Goal: Task Accomplishment & Management: Manage account settings

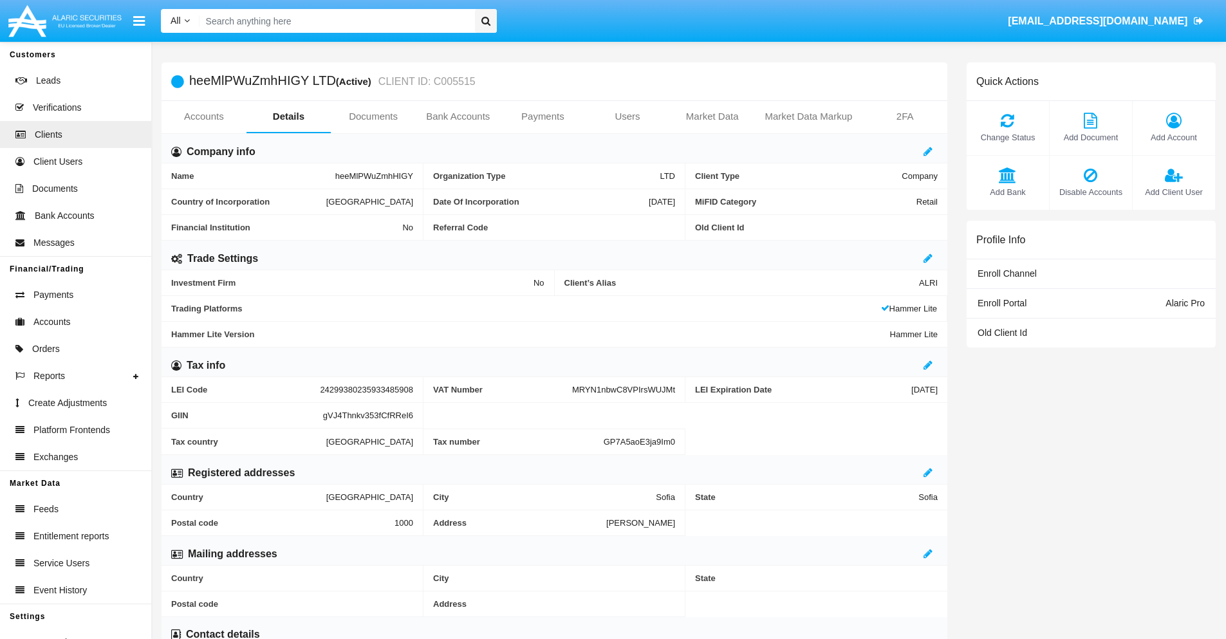
click at [627, 116] on link "Users" at bounding box center [627, 116] width 85 height 31
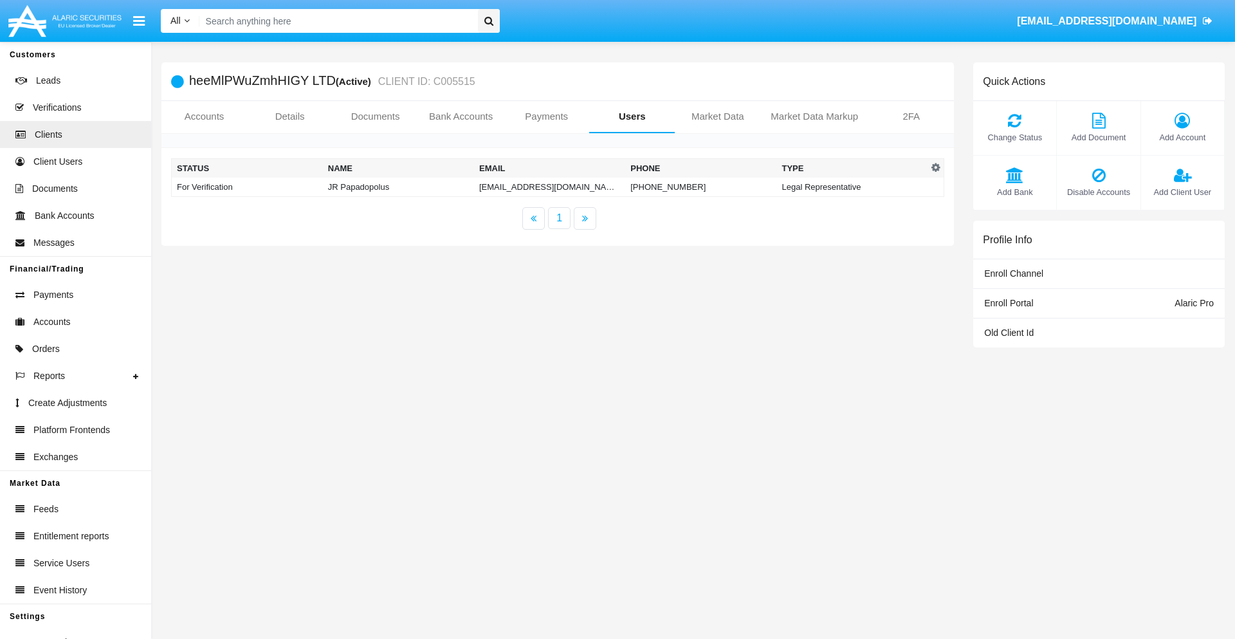
click at [549, 187] on td "[EMAIL_ADDRESS][DOMAIN_NAME]" at bounding box center [549, 187] width 151 height 19
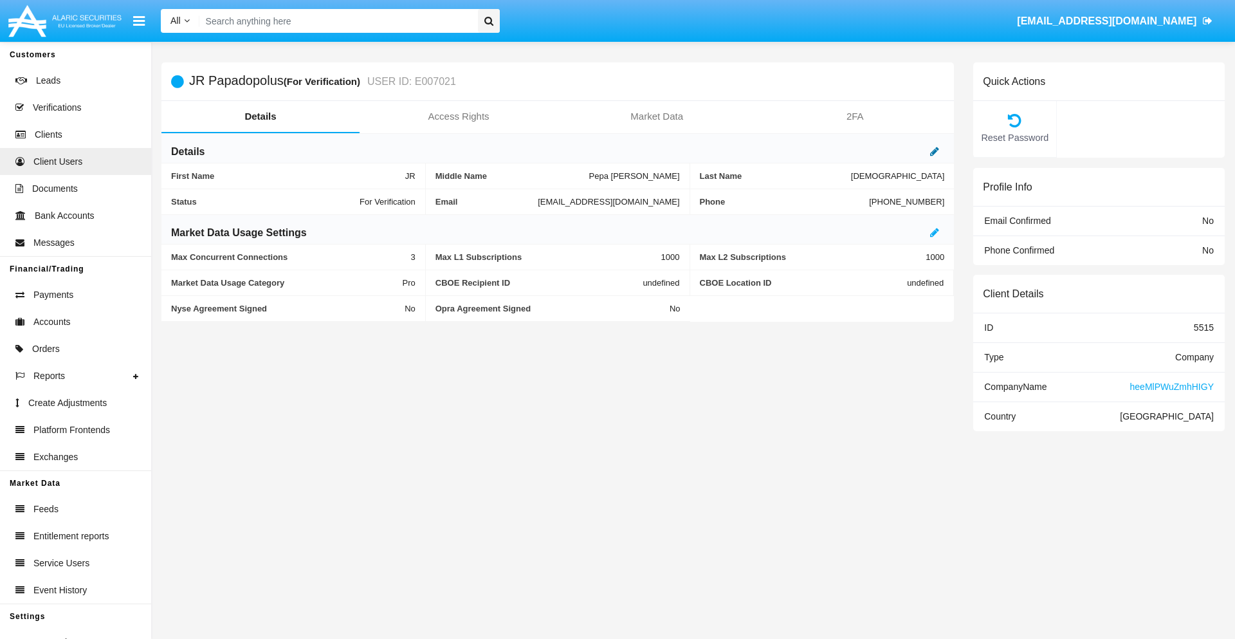
click at [935, 151] on icon at bounding box center [934, 151] width 9 height 10
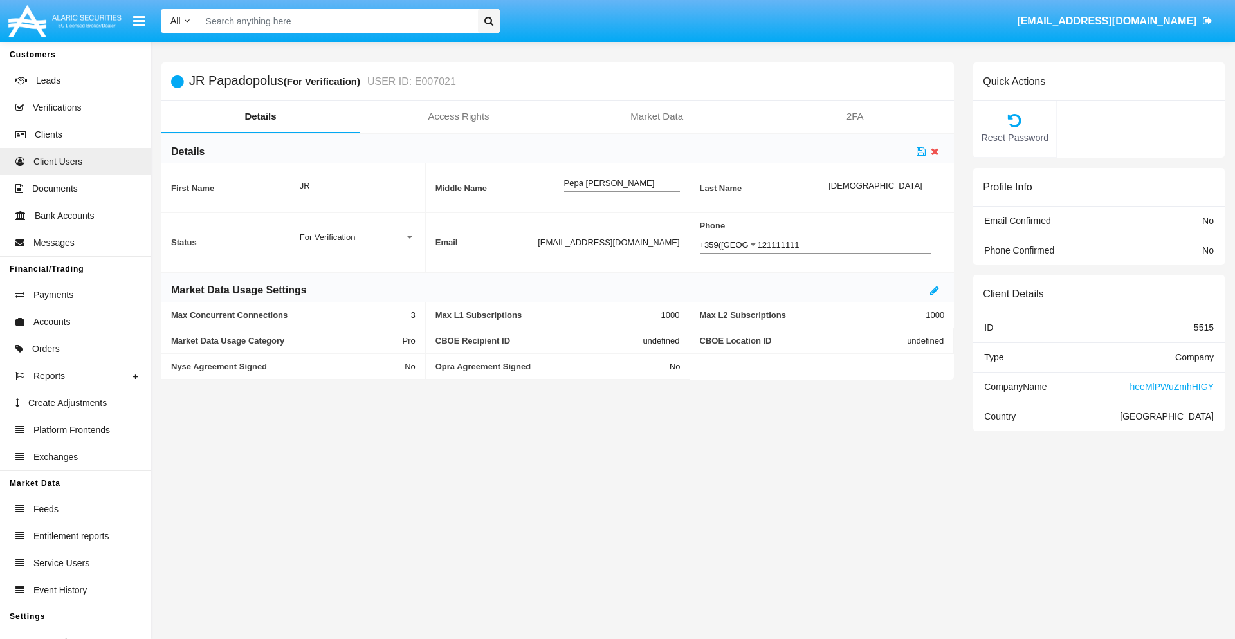
click at [357, 237] on div "For Verification" at bounding box center [352, 237] width 104 height 11
click at [357, 244] on span "Verified" at bounding box center [358, 244] width 116 height 25
click at [921, 151] on icon at bounding box center [921, 151] width 9 height 10
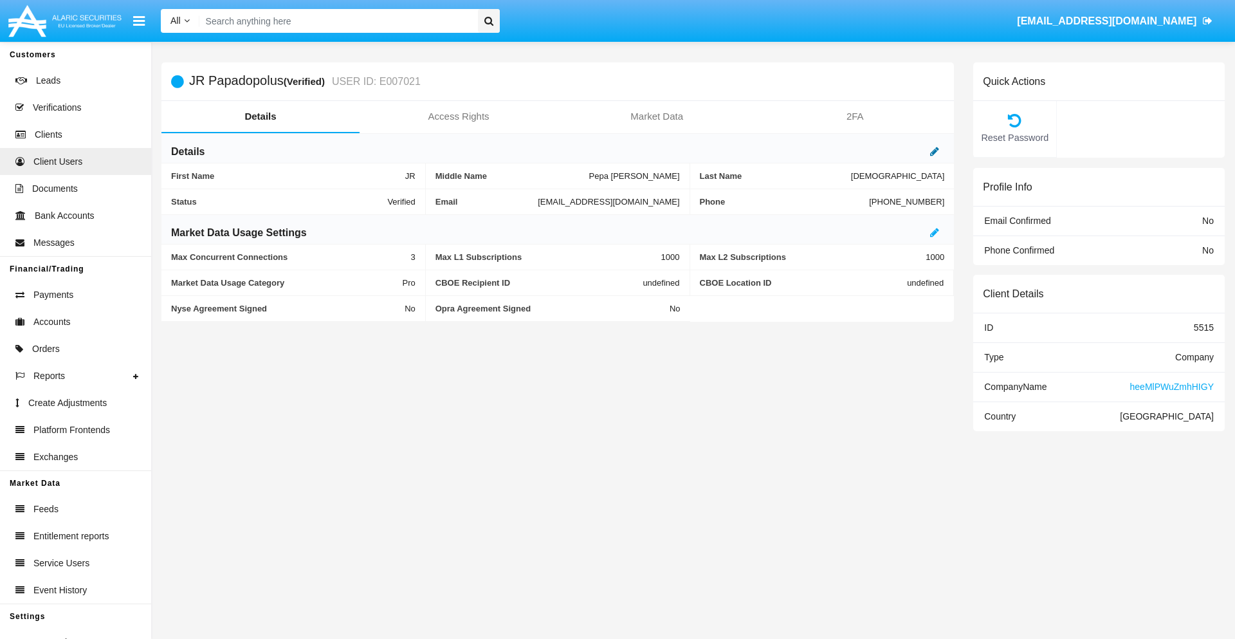
click at [935, 151] on icon at bounding box center [934, 151] width 9 height 10
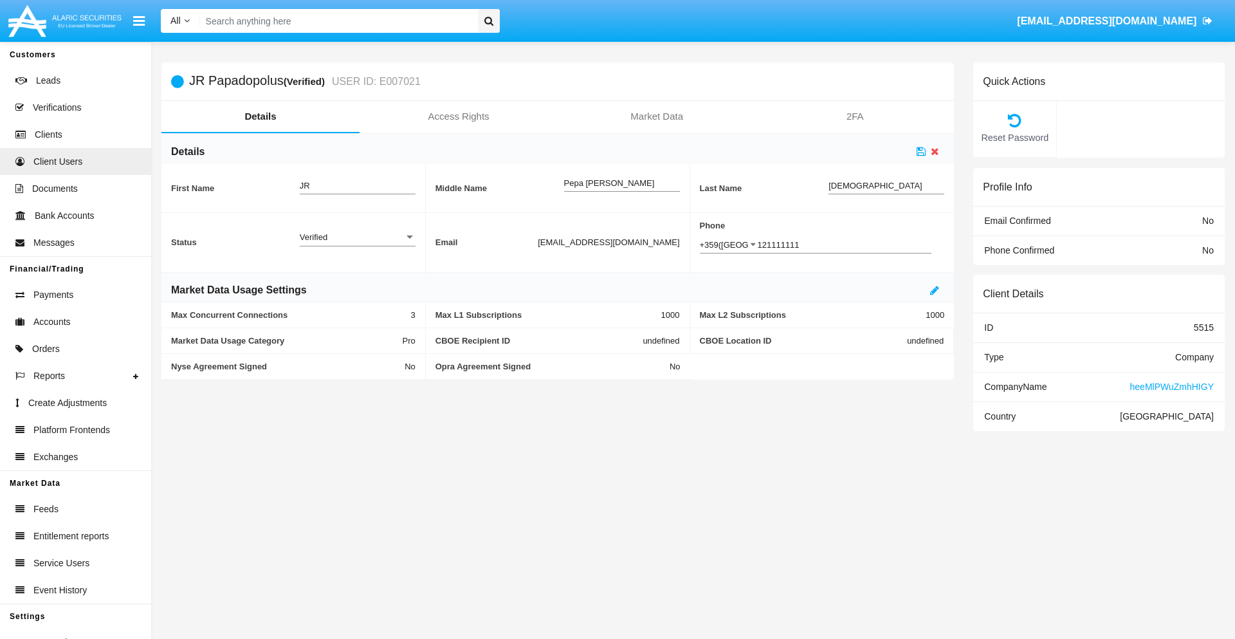
click at [357, 237] on div "Verified" at bounding box center [352, 237] width 104 height 11
click at [357, 244] on span "Active" at bounding box center [358, 244] width 116 height 25
click at [921, 151] on icon at bounding box center [921, 151] width 9 height 10
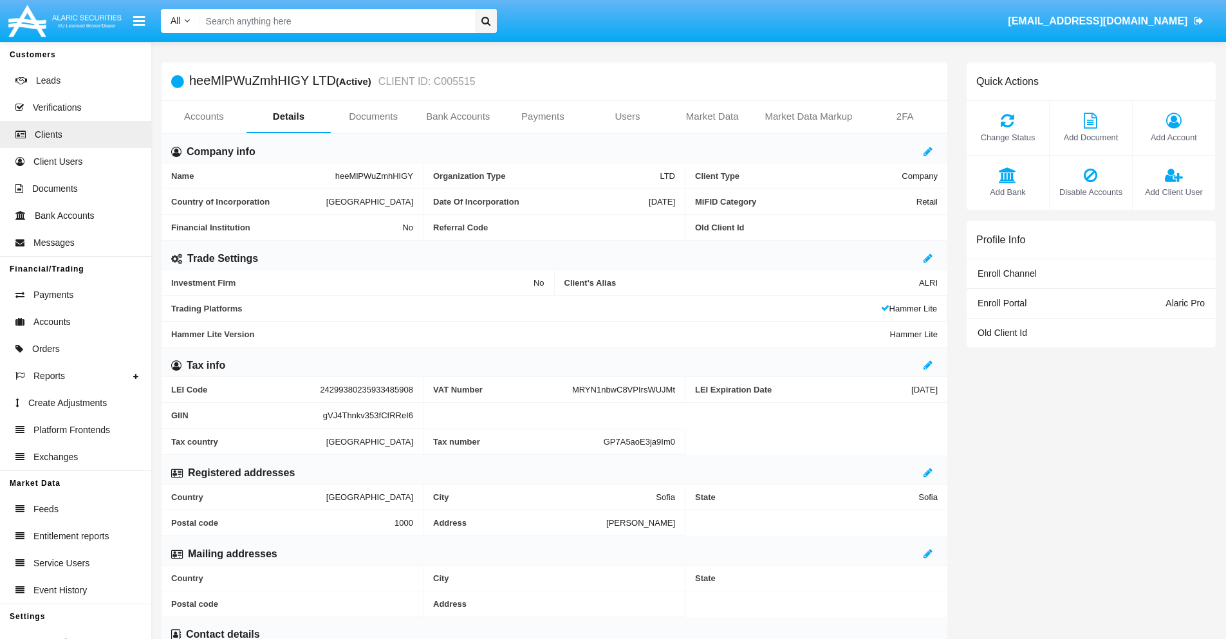
click at [1173, 192] on span "Add Client User" at bounding box center [1173, 192] width 69 height 12
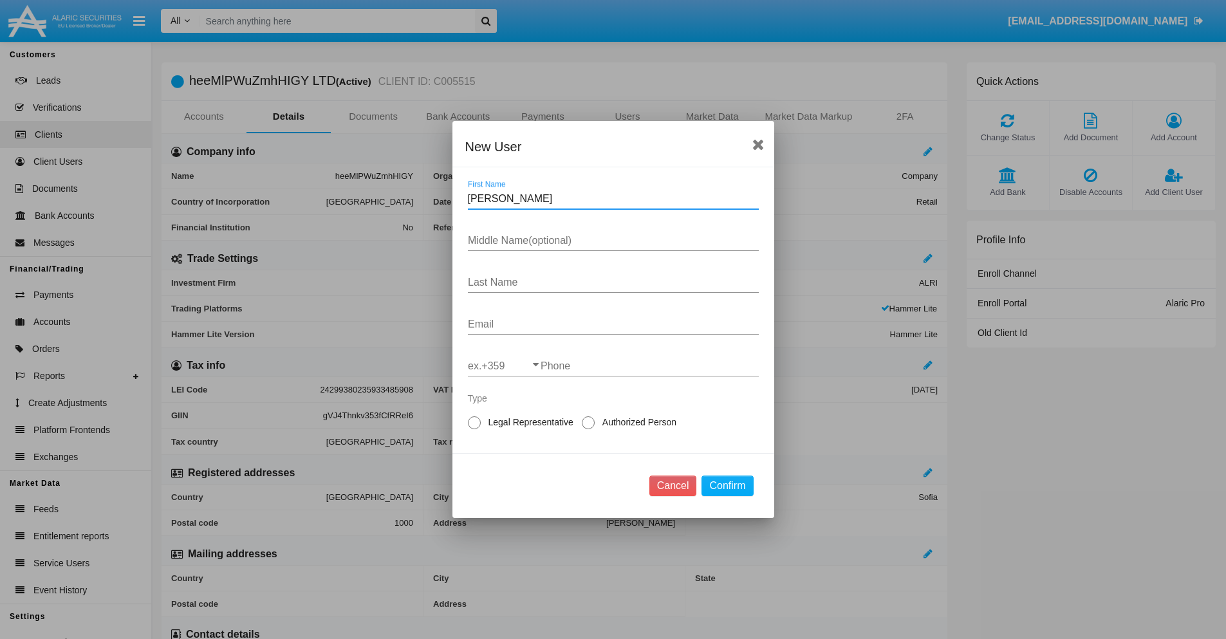
type input "Norene"
type input "Janine"
type input "Goodwin"
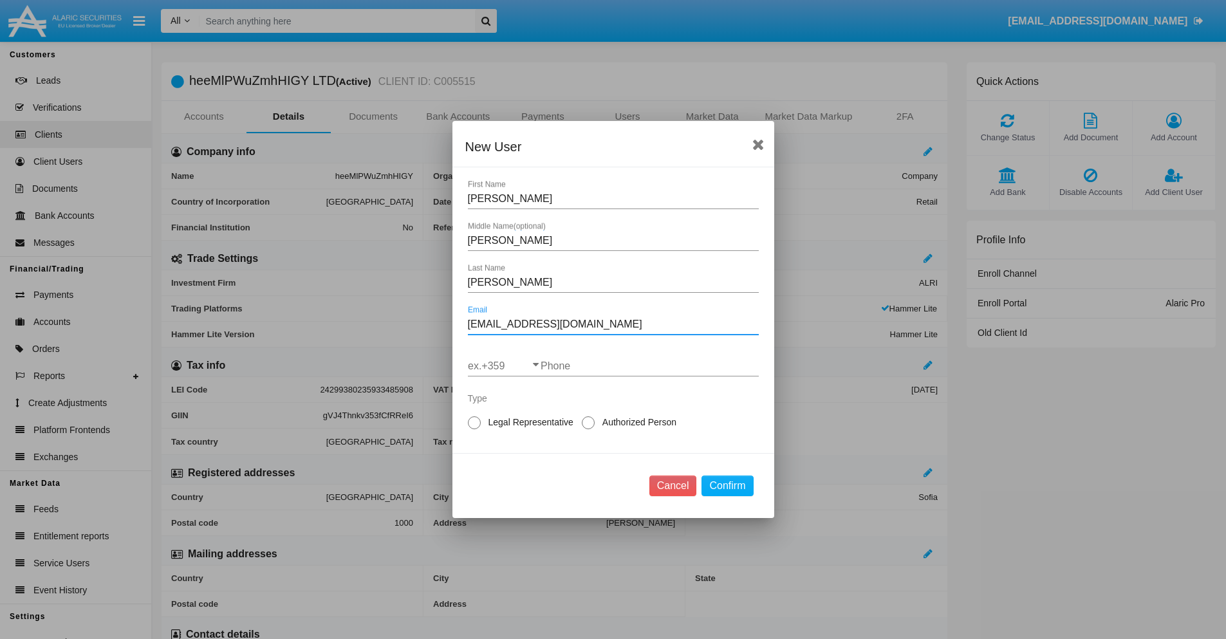
type input "[EMAIL_ADDRESS][DOMAIN_NAME]"
click at [504, 366] on input "ex.+359" at bounding box center [504, 366] width 73 height 12
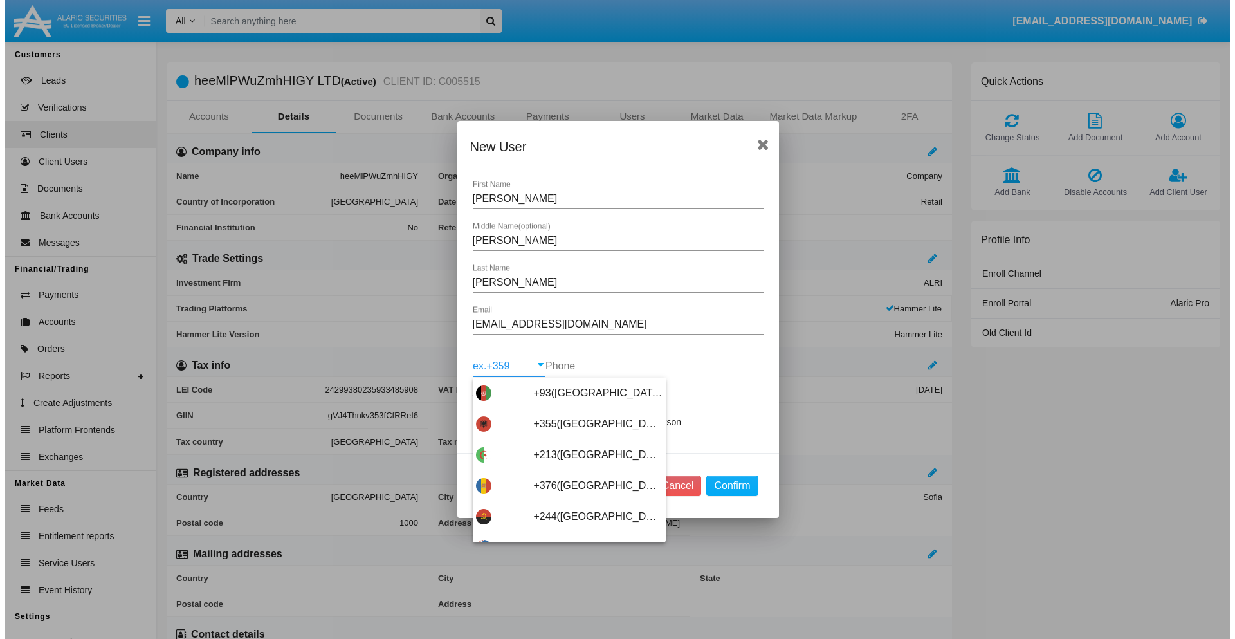
scroll to position [6846, 0]
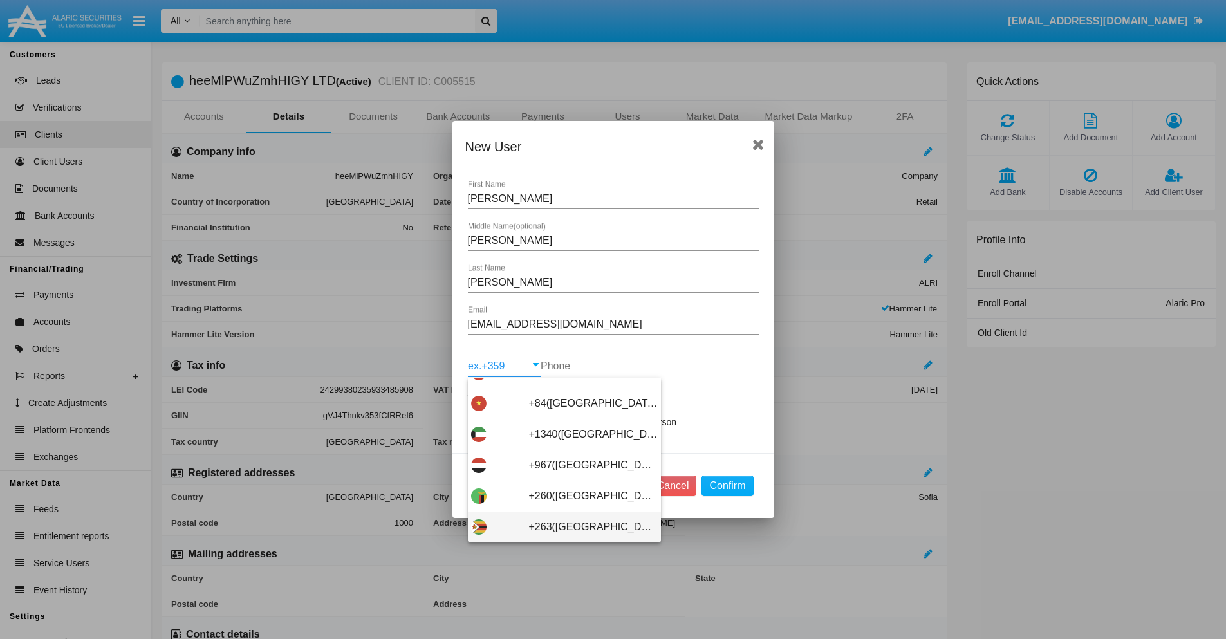
click at [559, 527] on span "+263(Zimbabwe)" at bounding box center [593, 526] width 129 height 31
type input "+263(Zimbabwe)"
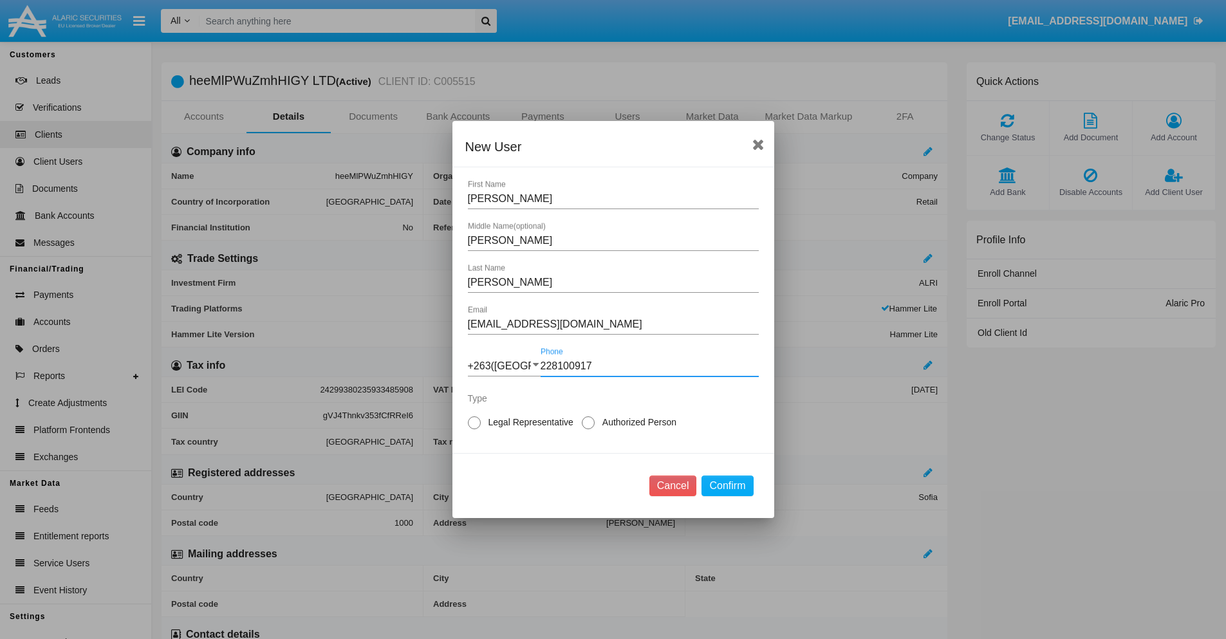
type input "228100917"
click at [636, 422] on span "Authorized Person" at bounding box center [636, 423] width 85 height 14
click at [588, 429] on input "Authorized Person" at bounding box center [587, 429] width 1 height 1
radio input "true"
click at [727, 486] on button "Confirm" at bounding box center [726, 485] width 51 height 21
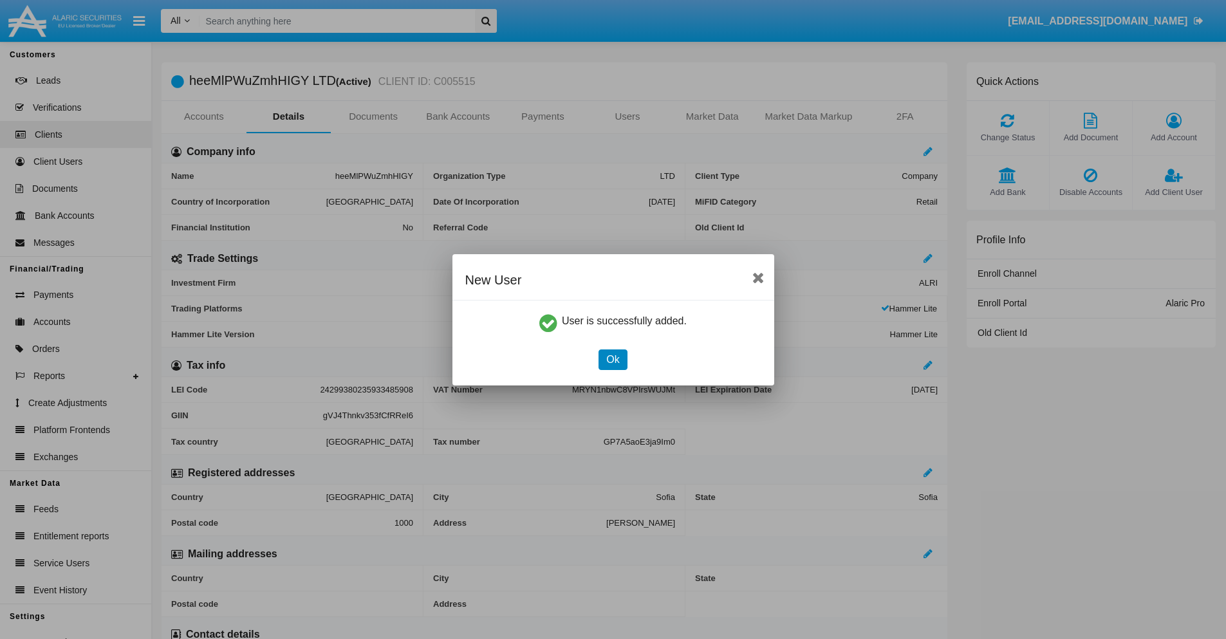
click at [612, 359] on button "Ok" at bounding box center [612, 359] width 28 height 21
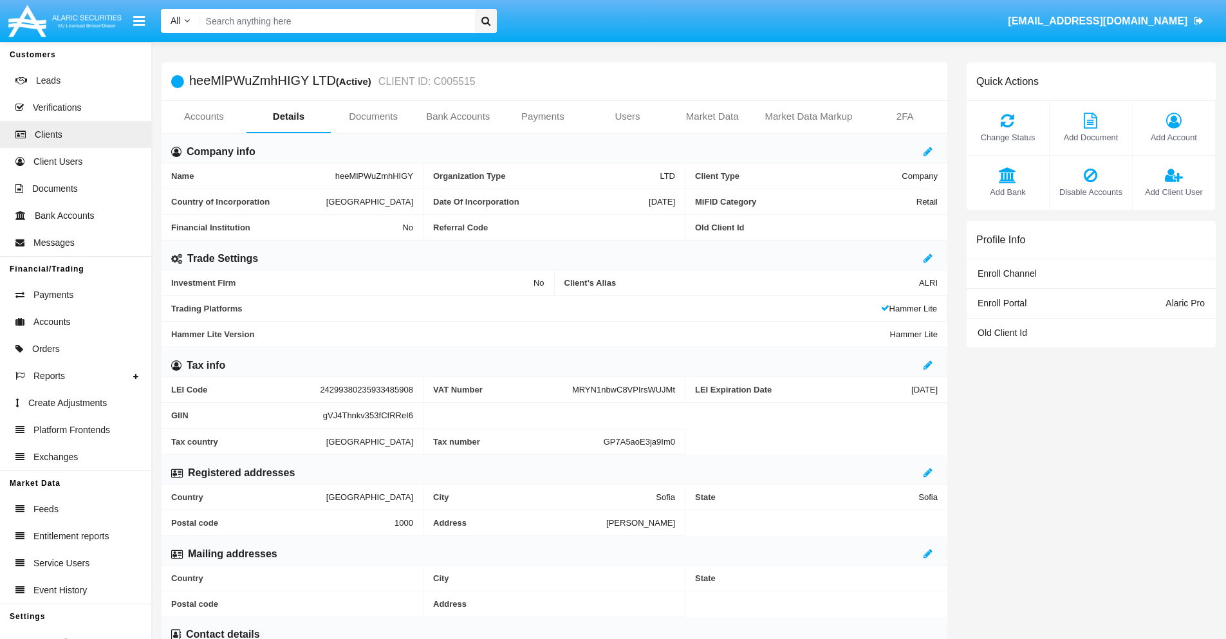
click at [1173, 192] on span "Add Client User" at bounding box center [1173, 192] width 69 height 12
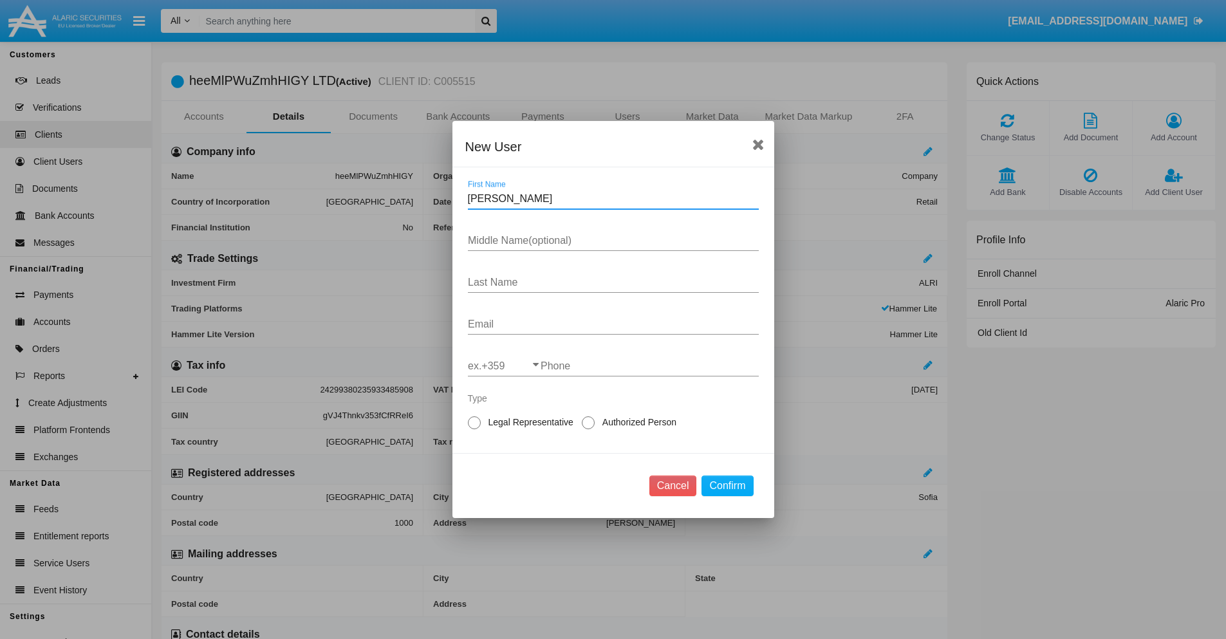
type input "Wilhelmina"
type input "Ariana"
type input "Gleason"
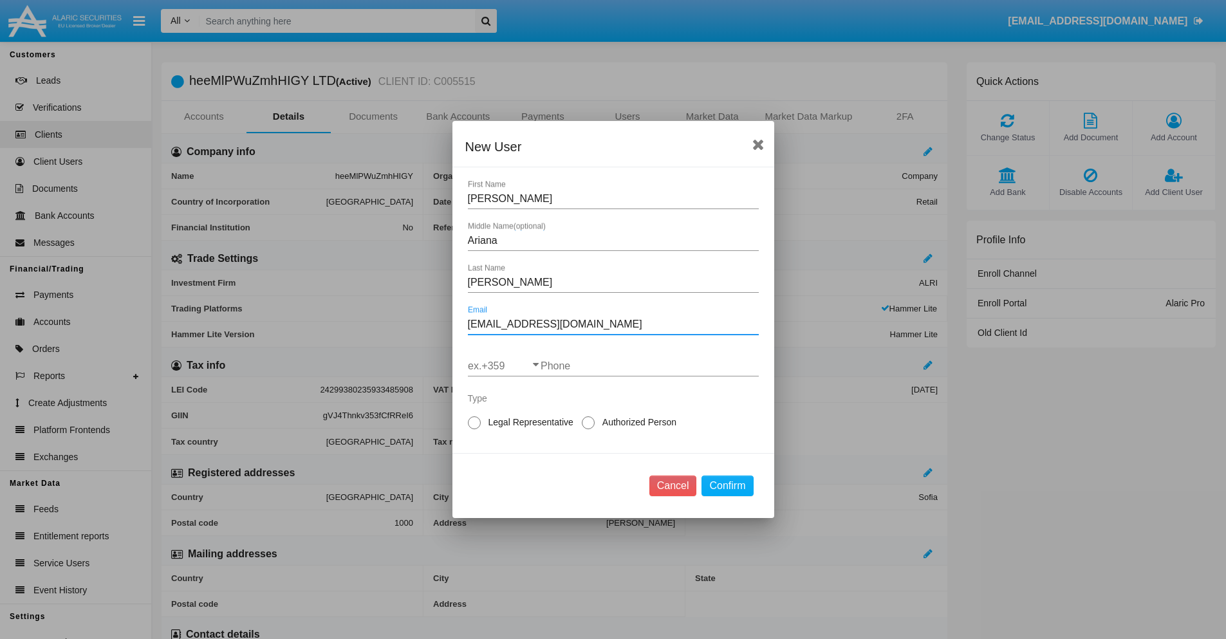
type input "[EMAIL_ADDRESS][DOMAIN_NAME]"
click at [504, 366] on input "ex.+359" at bounding box center [504, 366] width 73 height 12
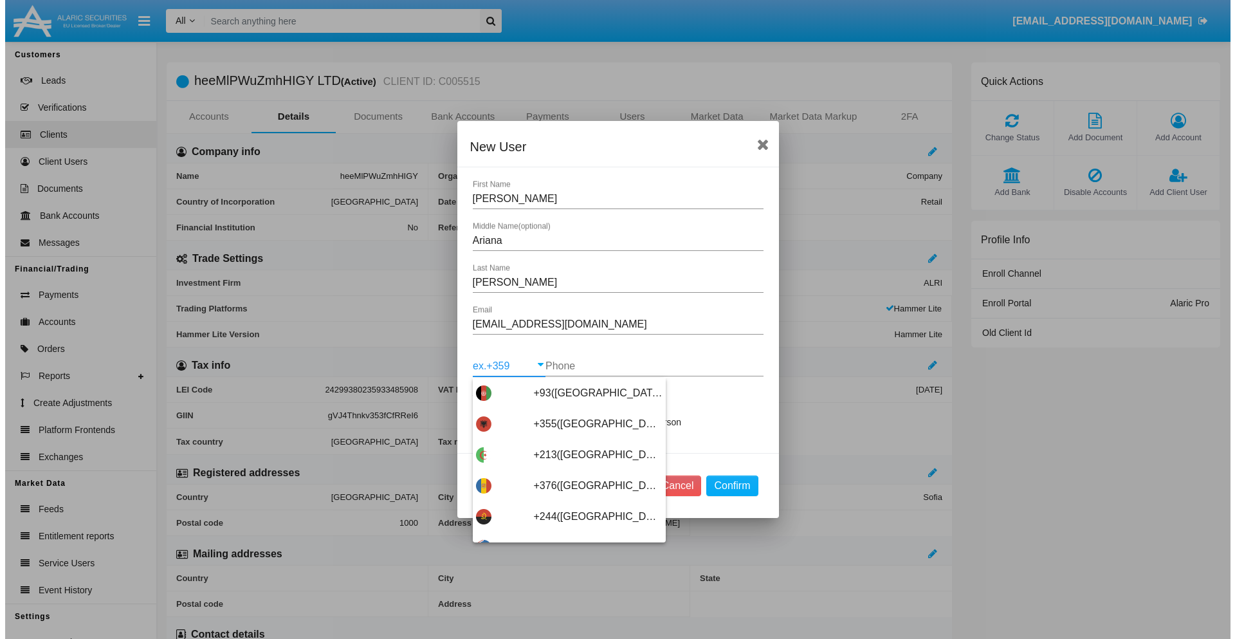
scroll to position [6846, 0]
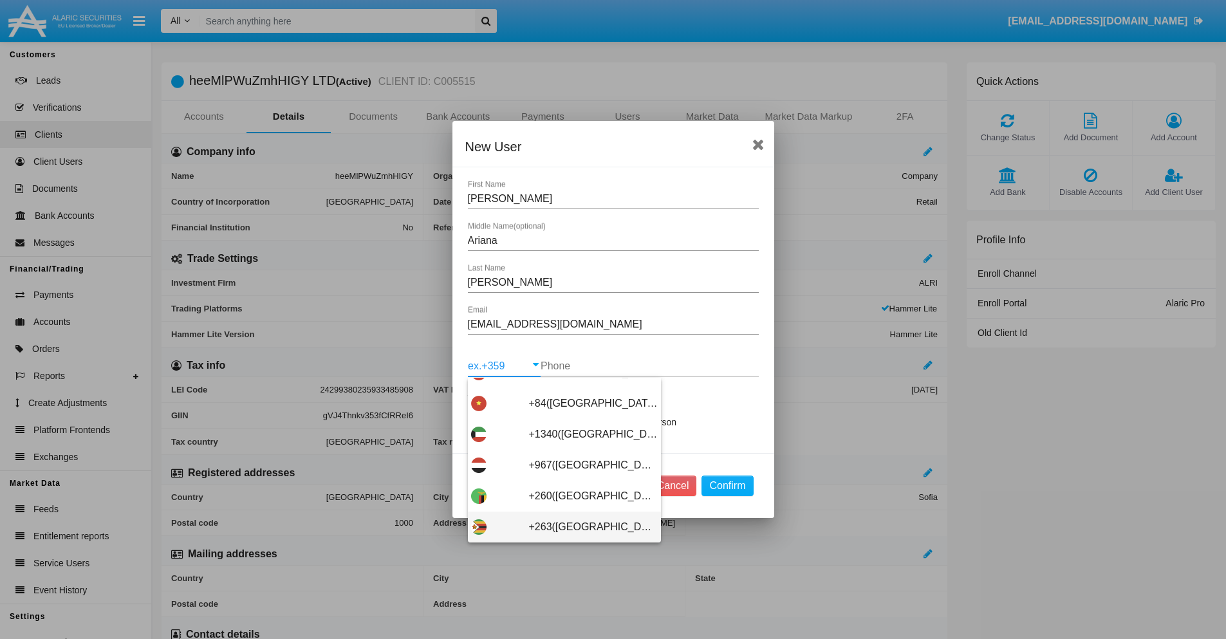
click at [559, 527] on span "+263(Zimbabwe)" at bounding box center [593, 526] width 129 height 31
type input "+263(Zimbabwe)"
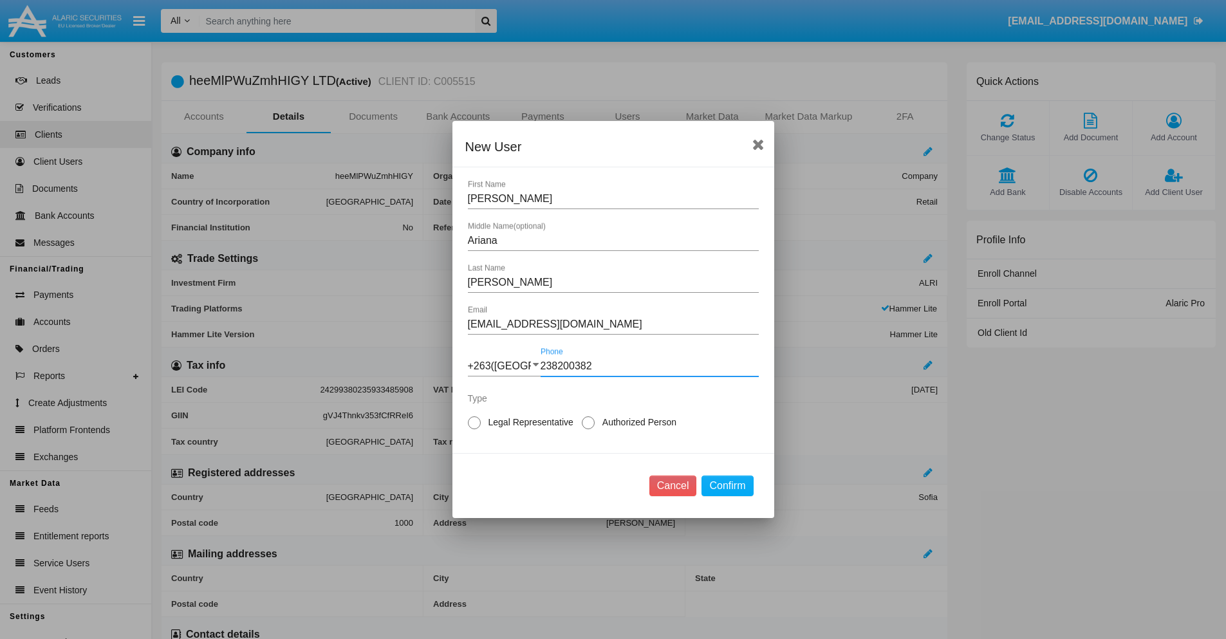
type input "238200382"
click at [528, 422] on span "Legal Representative" at bounding box center [529, 423] width 96 height 14
click at [474, 429] on input "Legal Representative" at bounding box center [474, 429] width 1 height 1
radio input "true"
click at [727, 486] on button "Confirm" at bounding box center [726, 485] width 51 height 21
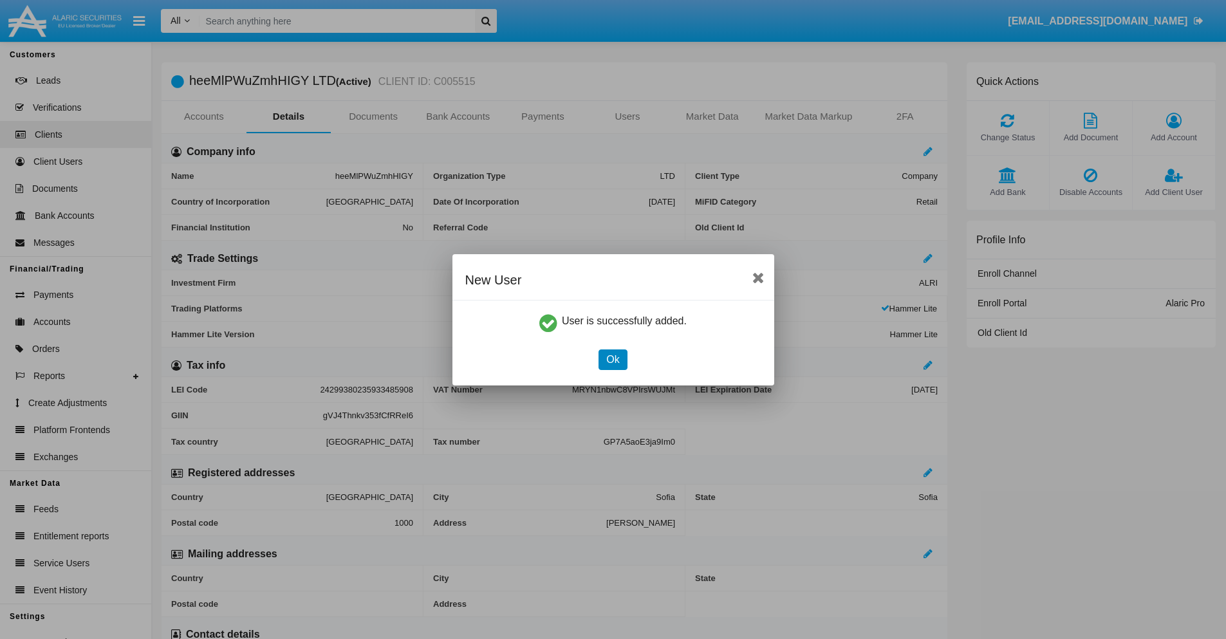
click at [612, 359] on button "Ok" at bounding box center [612, 359] width 28 height 21
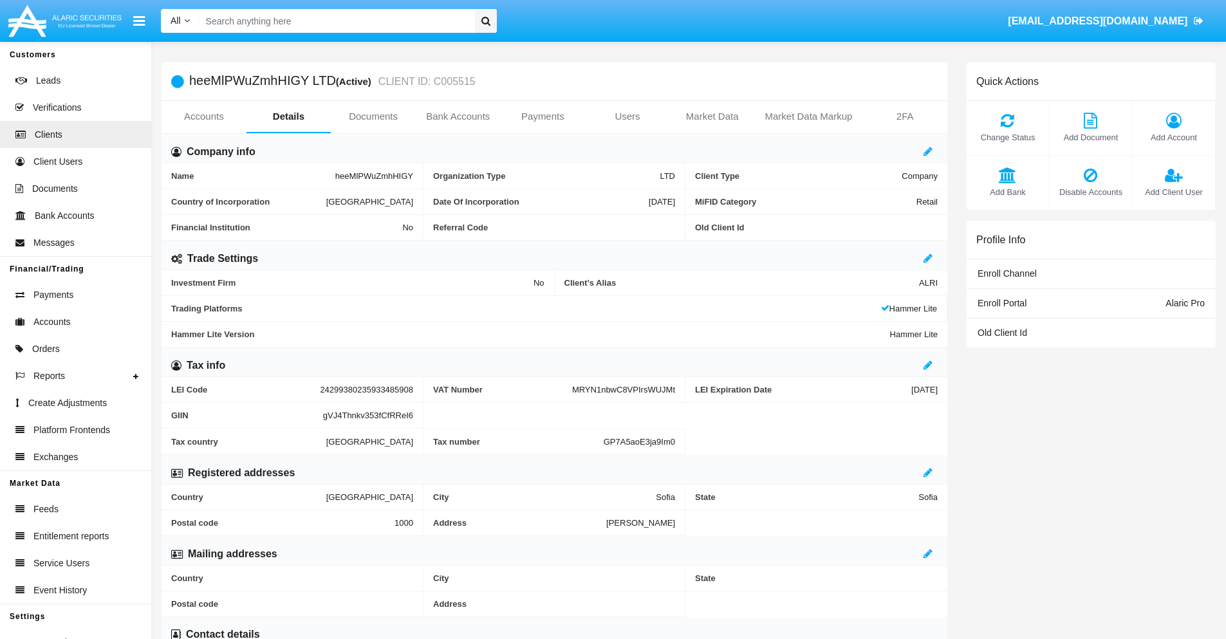
click at [627, 116] on link "Users" at bounding box center [627, 116] width 85 height 31
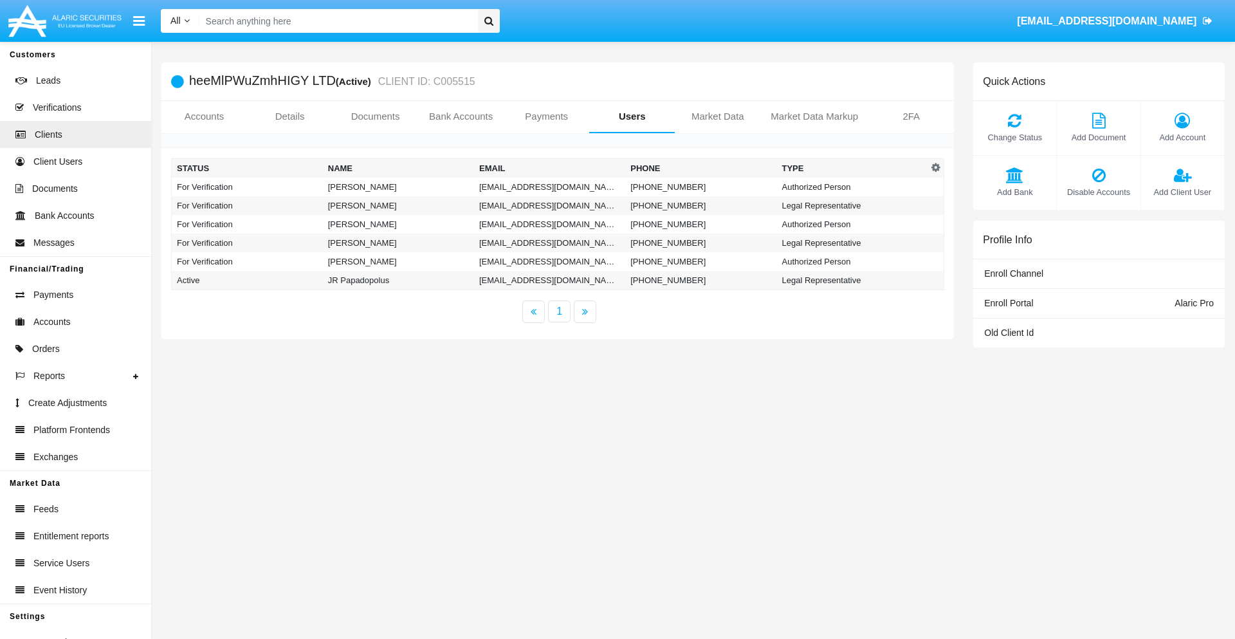
click at [549, 187] on td "[EMAIL_ADDRESS][DOMAIN_NAME]" at bounding box center [549, 187] width 151 height 19
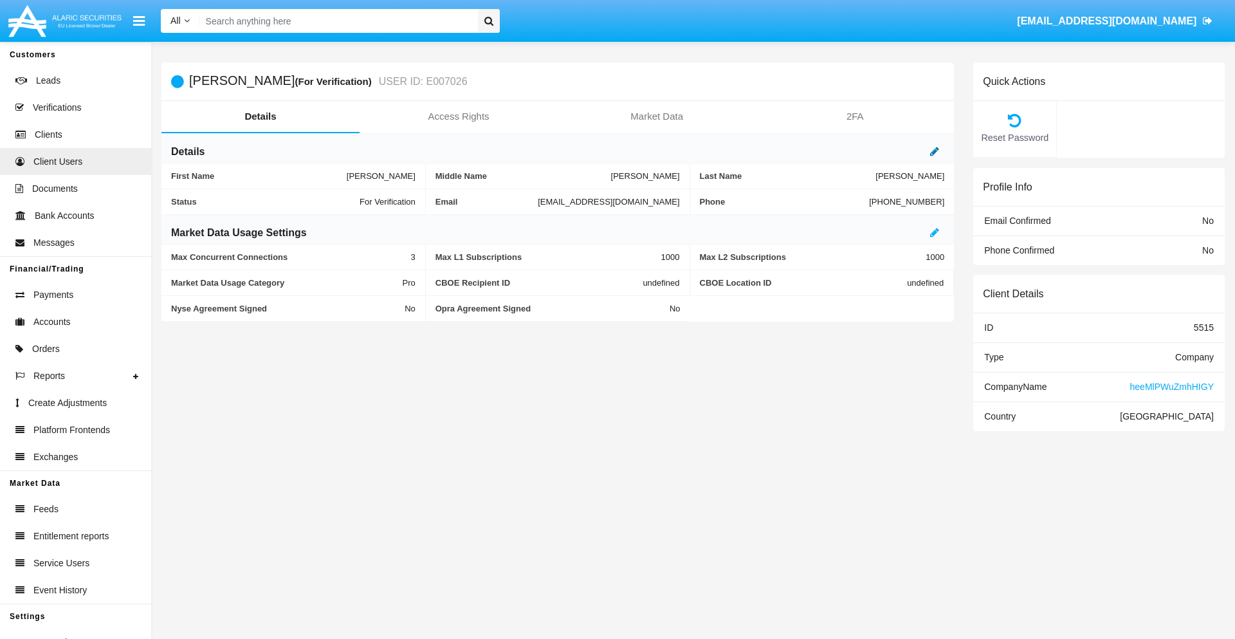
click at [935, 151] on icon at bounding box center [934, 151] width 9 height 10
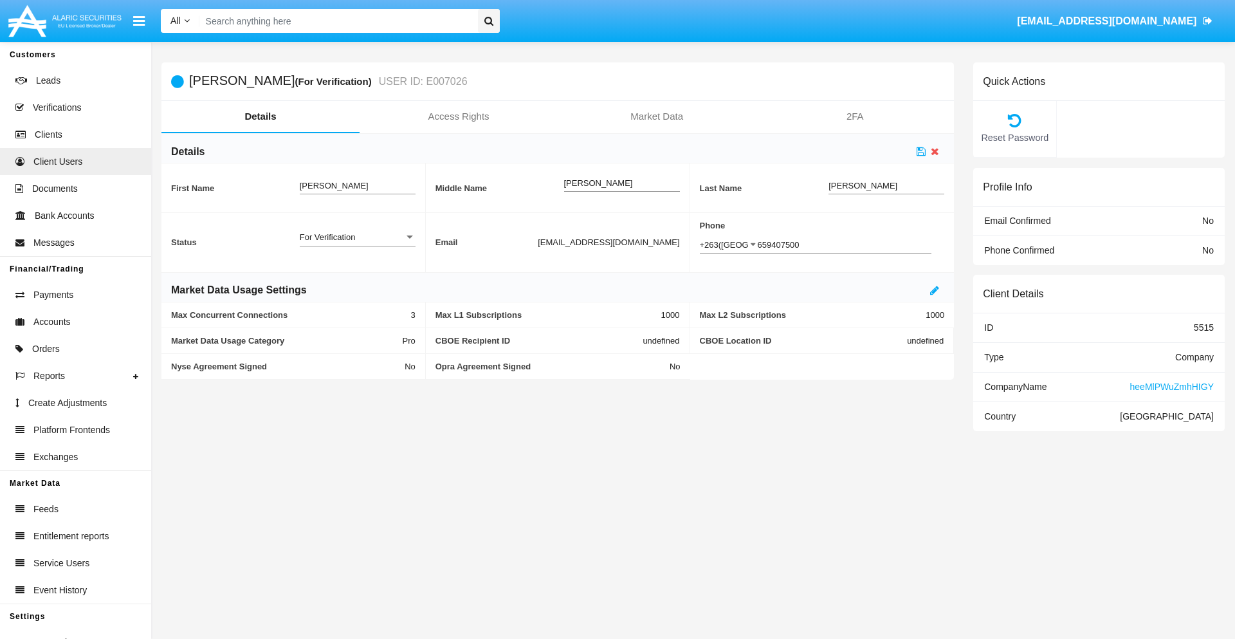
click at [357, 237] on div "For Verification" at bounding box center [352, 237] width 104 height 11
click at [357, 244] on span "Verified" at bounding box center [358, 244] width 116 height 25
click at [921, 151] on icon at bounding box center [921, 151] width 9 height 10
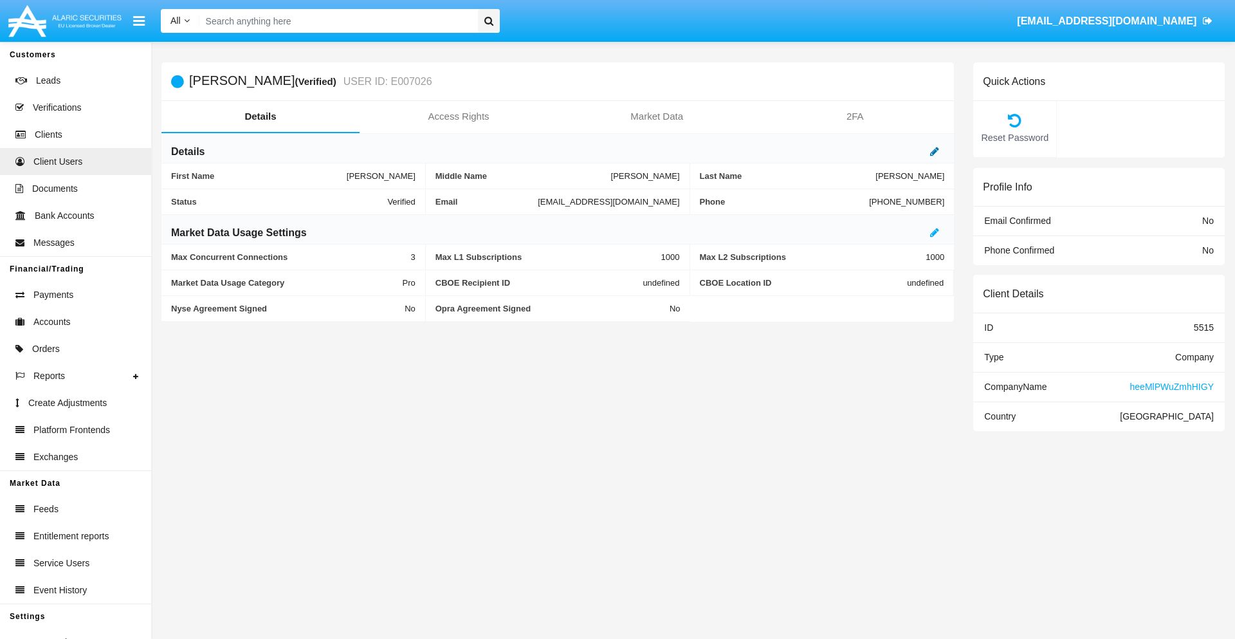
click at [935, 151] on icon at bounding box center [934, 151] width 9 height 10
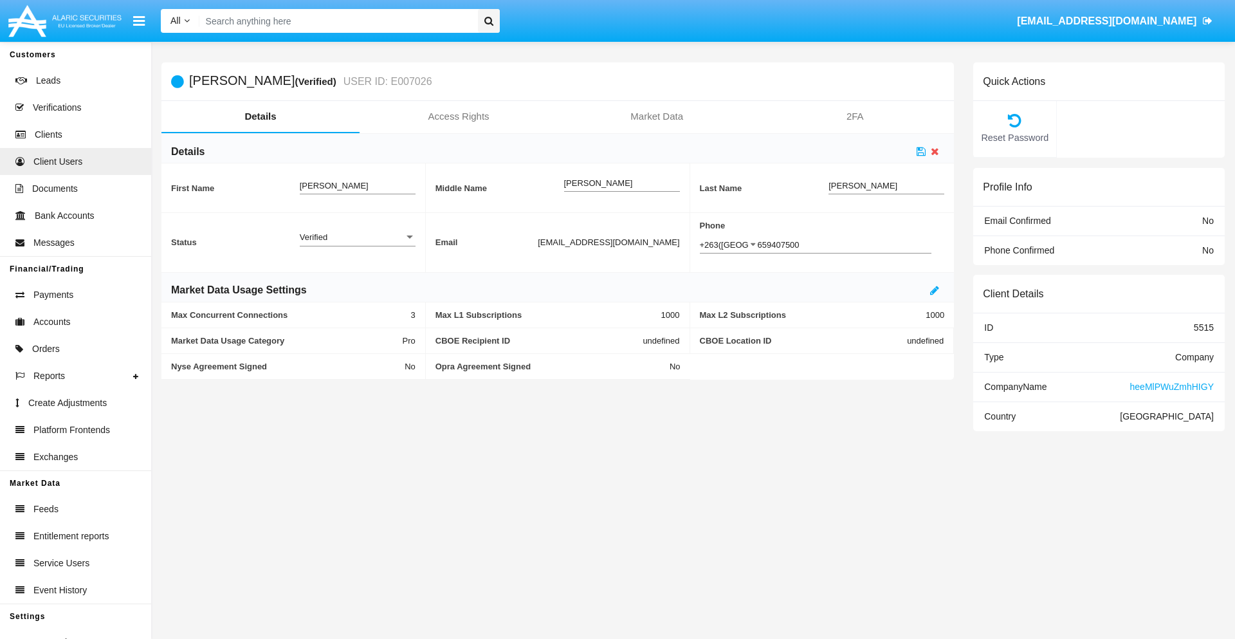
click at [357, 237] on div "Verified" at bounding box center [352, 237] width 104 height 11
click at [357, 244] on span "Active" at bounding box center [358, 244] width 116 height 25
click at [921, 151] on icon at bounding box center [921, 151] width 9 height 10
